Goal: Information Seeking & Learning: Learn about a topic

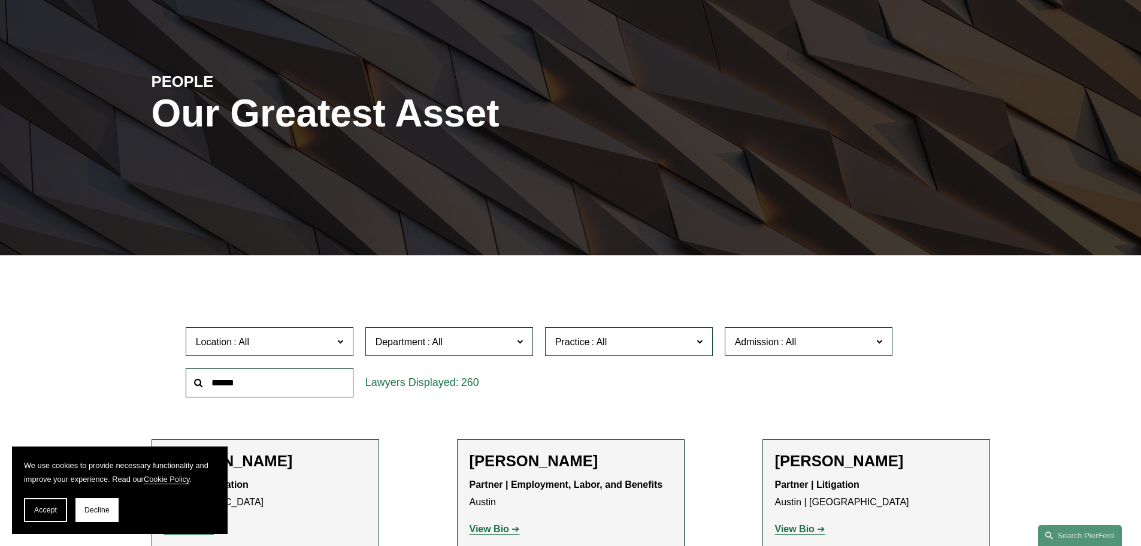
scroll to position [180, 0]
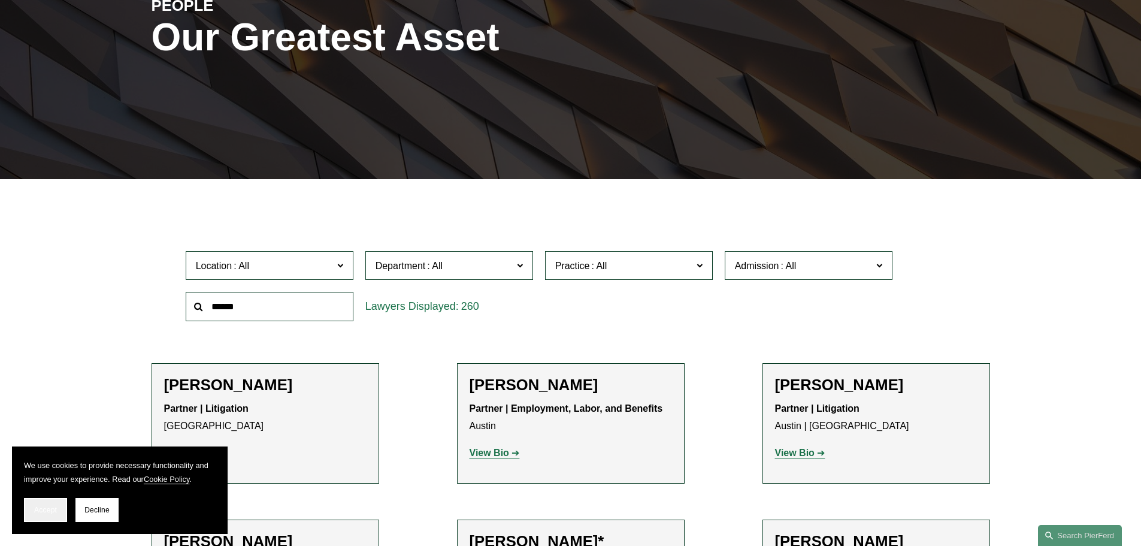
click at [47, 507] on span "Accept" at bounding box center [45, 510] width 23 height 8
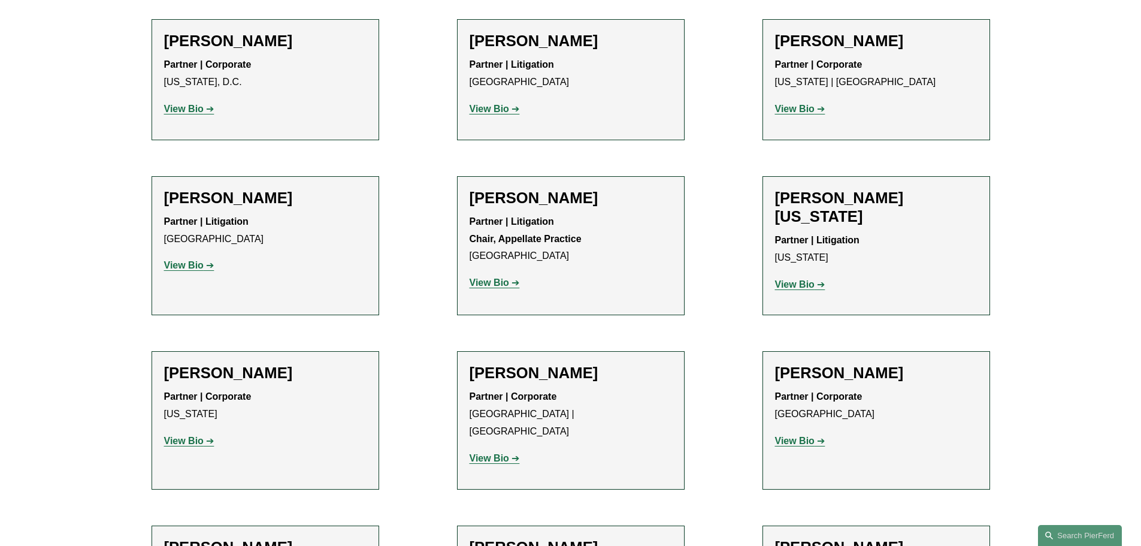
scroll to position [14498, 0]
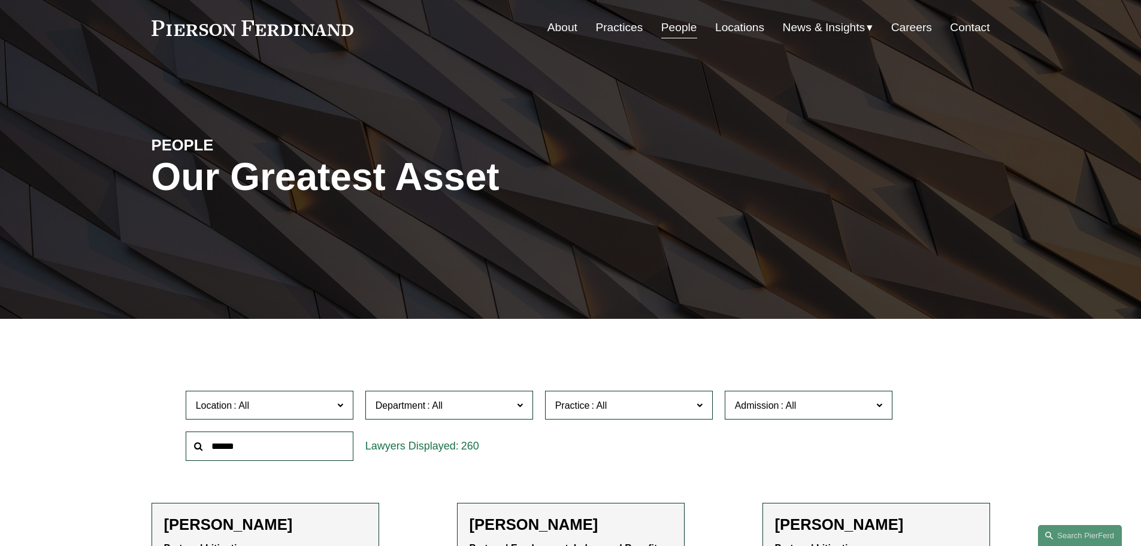
scroll to position [0, 0]
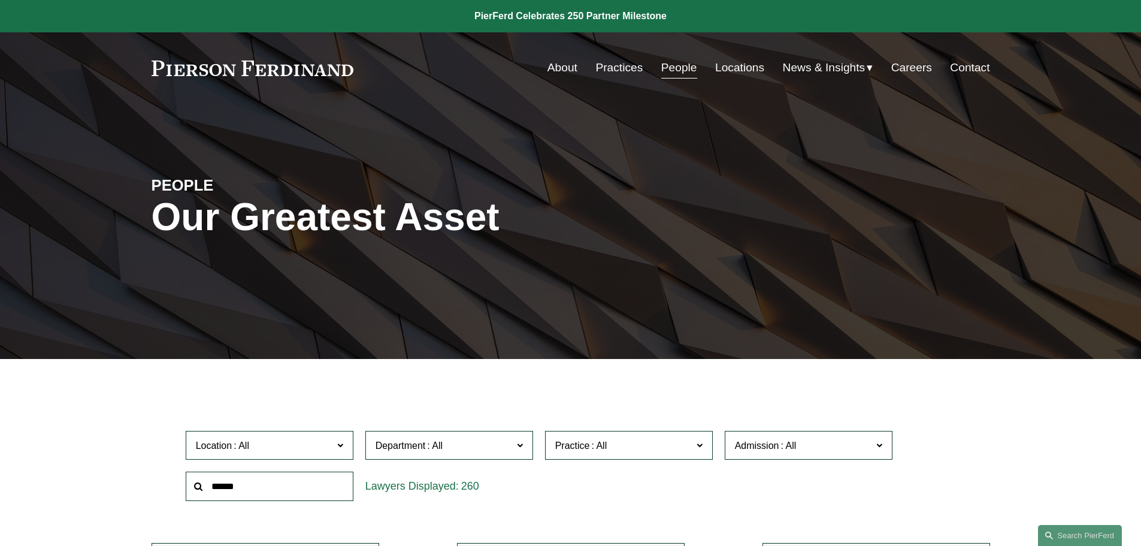
click at [748, 69] on link "Locations" at bounding box center [739, 67] width 49 height 23
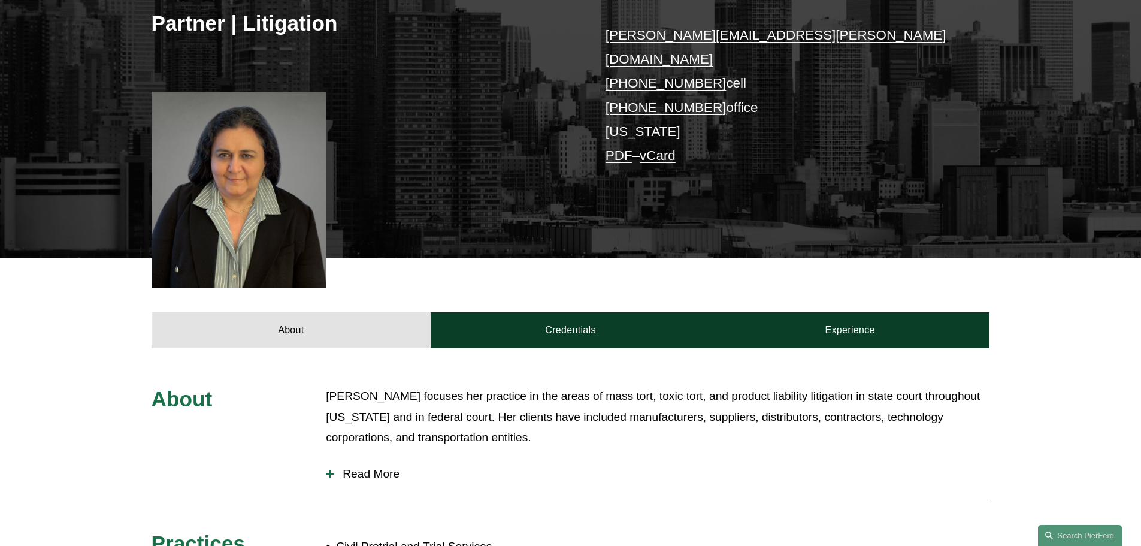
scroll to position [240, 0]
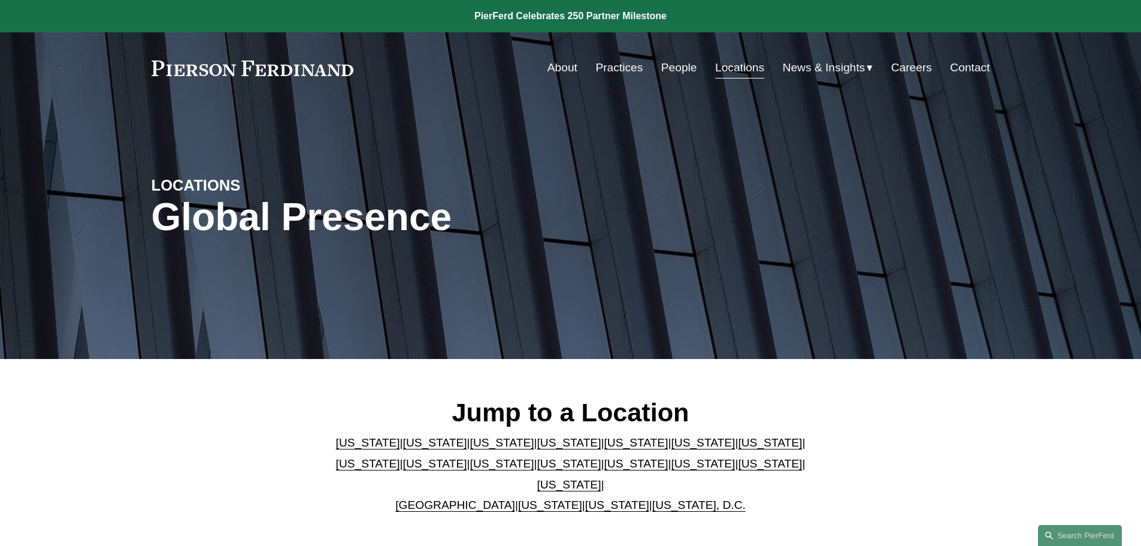
click at [470, 445] on link "[US_STATE]" at bounding box center [502, 442] width 64 height 13
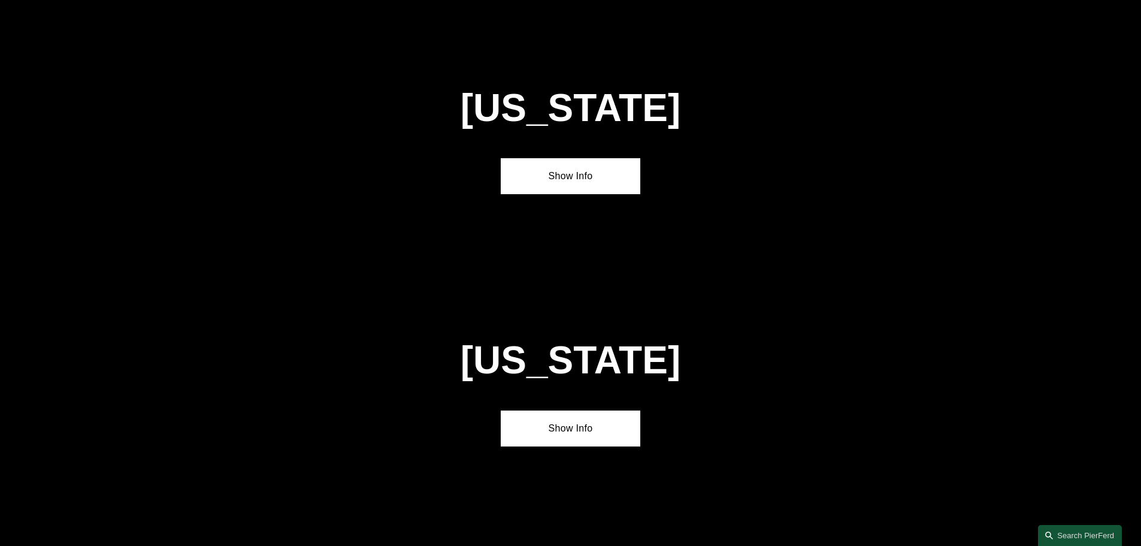
scroll to position [1048, 0]
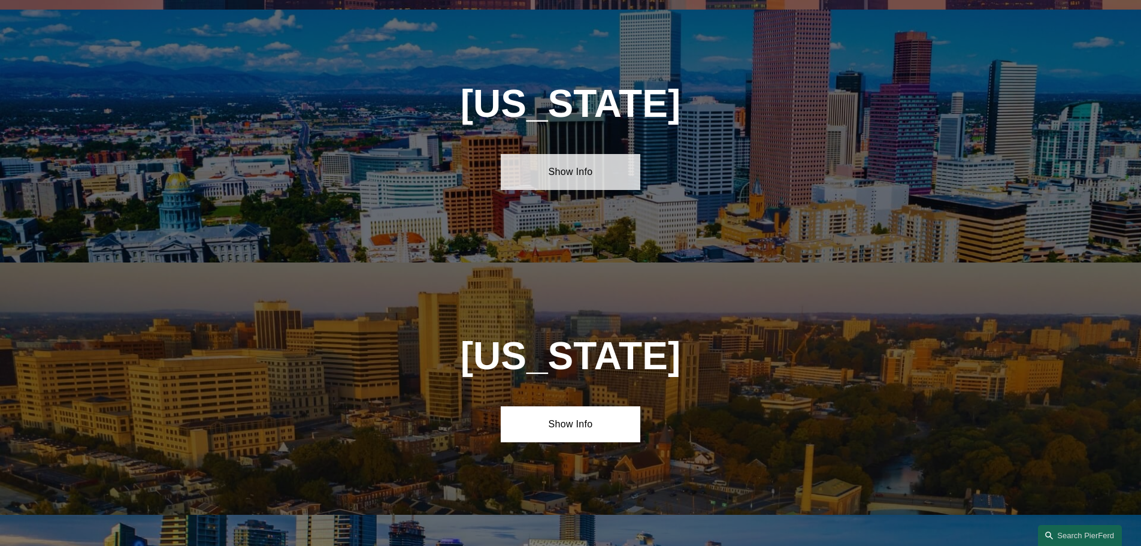
click at [587, 164] on link "Show Info" at bounding box center [571, 172] width 140 height 36
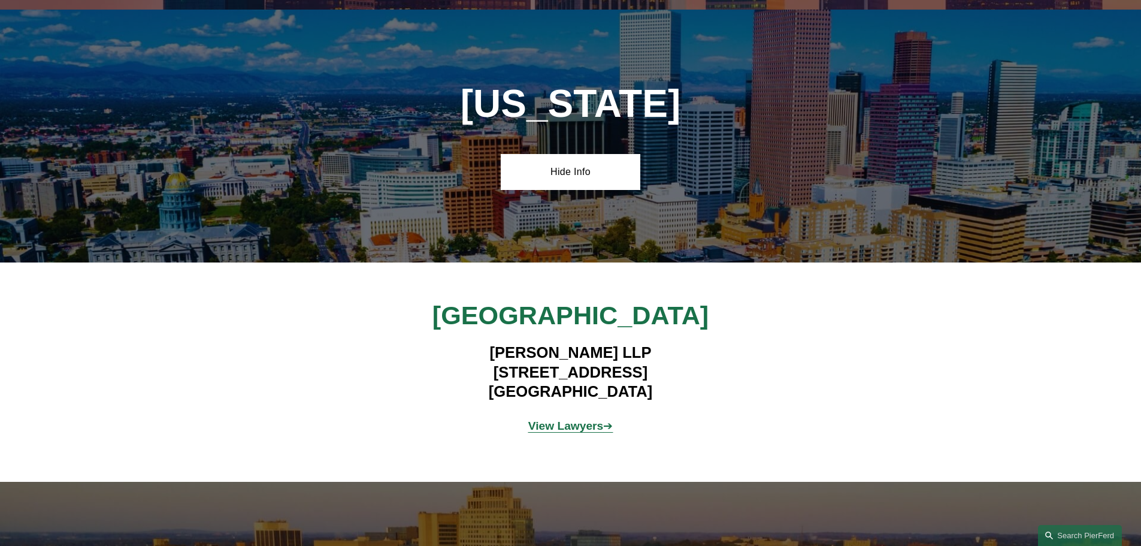
click at [569, 419] on strong "View Lawyers" at bounding box center [565, 425] width 75 height 13
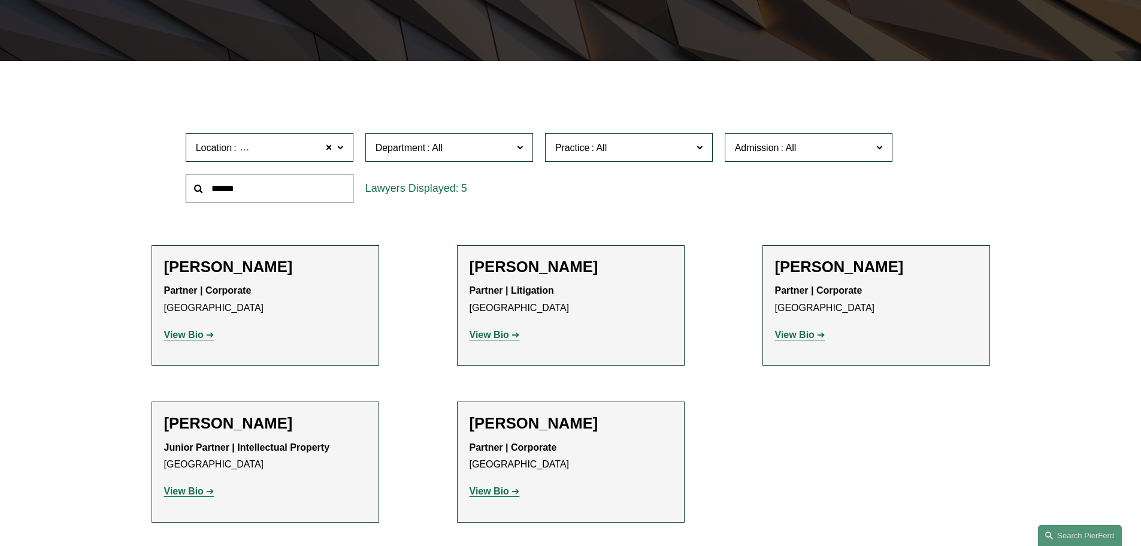
scroll to position [300, 0]
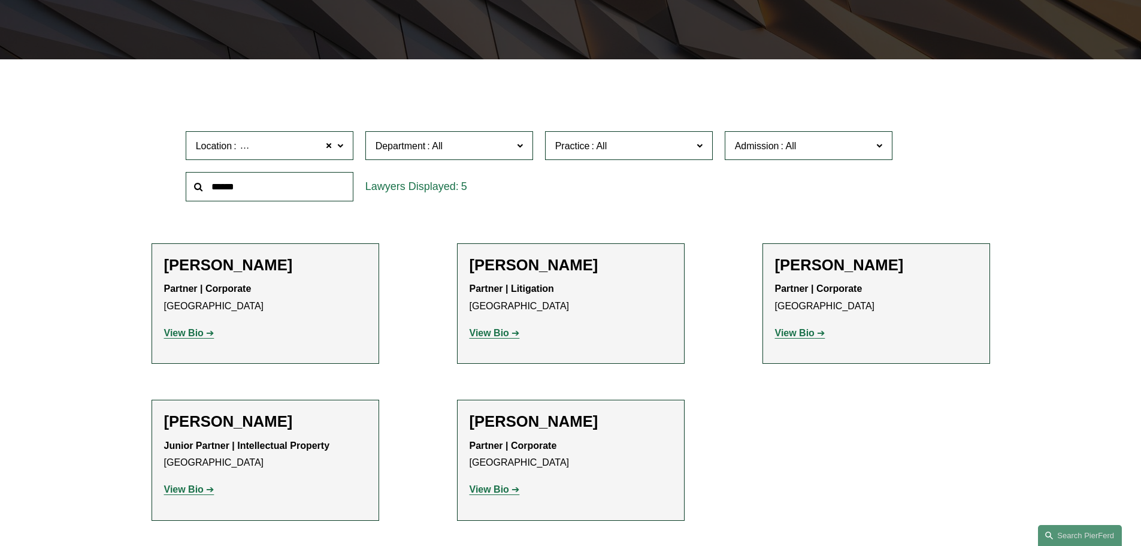
click at [505, 489] on strong "View Bio" at bounding box center [490, 489] width 40 height 10
click at [796, 332] on strong "View Bio" at bounding box center [795, 333] width 40 height 10
click at [200, 331] on strong "View Bio" at bounding box center [184, 333] width 40 height 10
click at [197, 491] on strong "View Bio" at bounding box center [184, 489] width 40 height 10
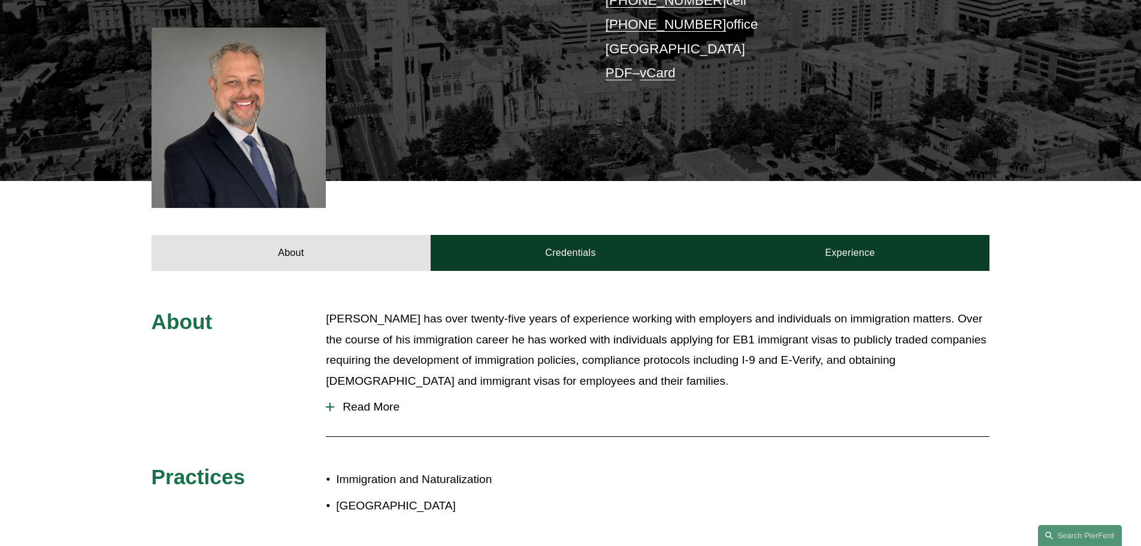
scroll to position [359, 0]
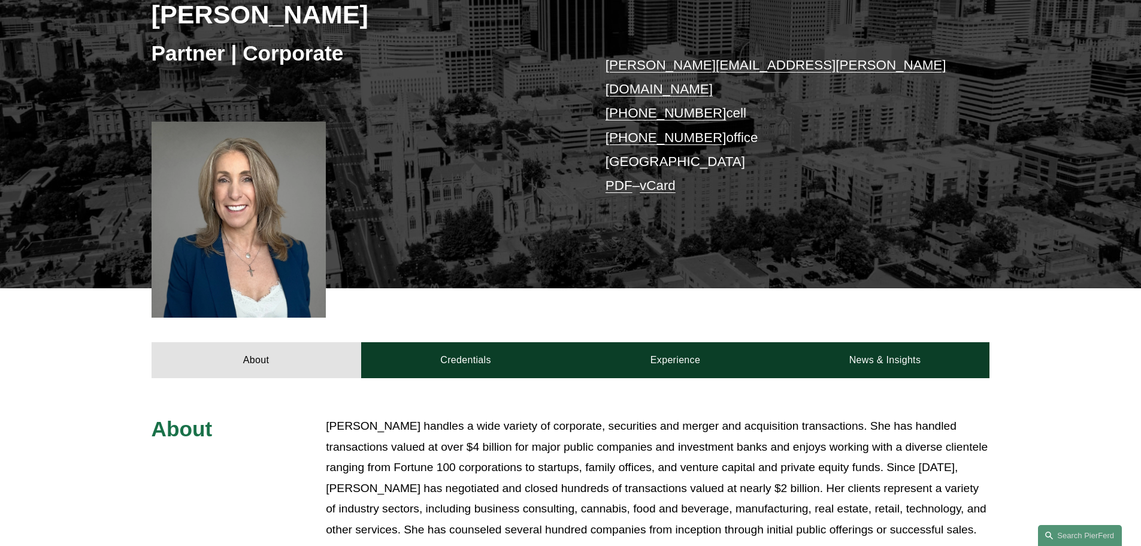
scroll to position [240, 0]
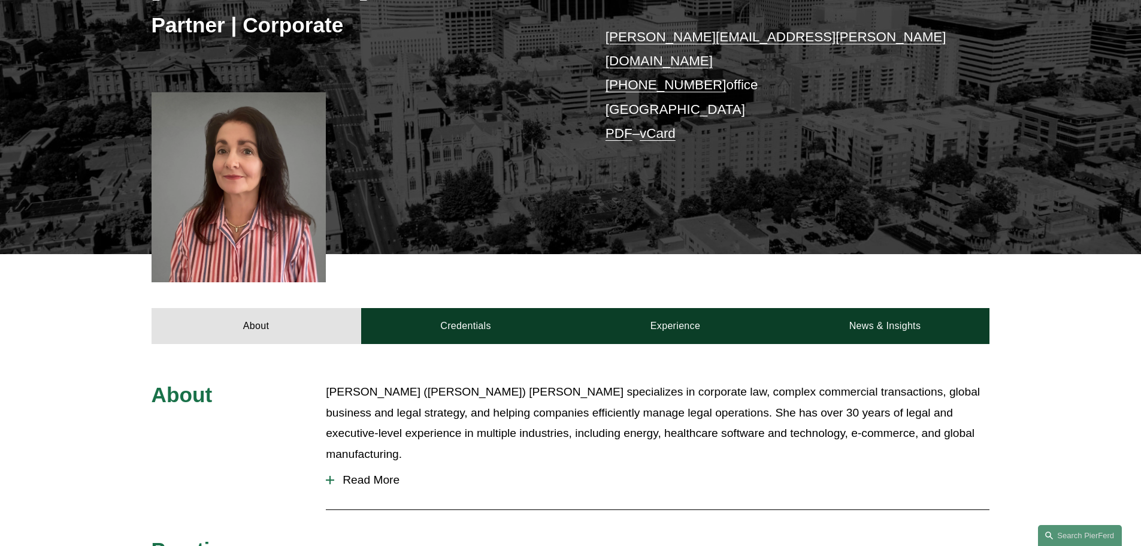
scroll to position [240, 0]
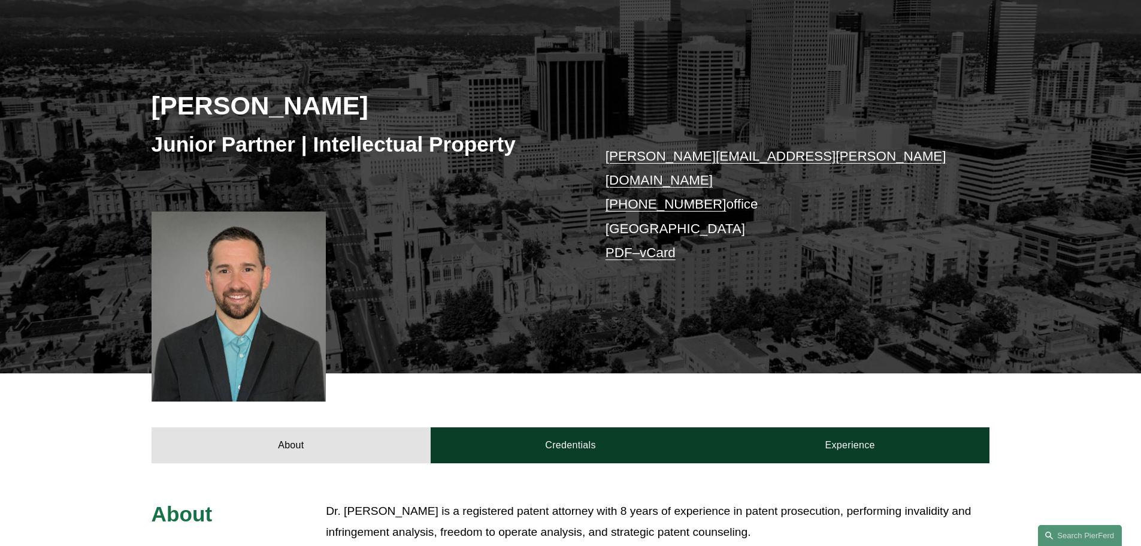
scroll to position [180, 0]
